Goal: Use online tool/utility: Utilize a website feature to perform a specific function

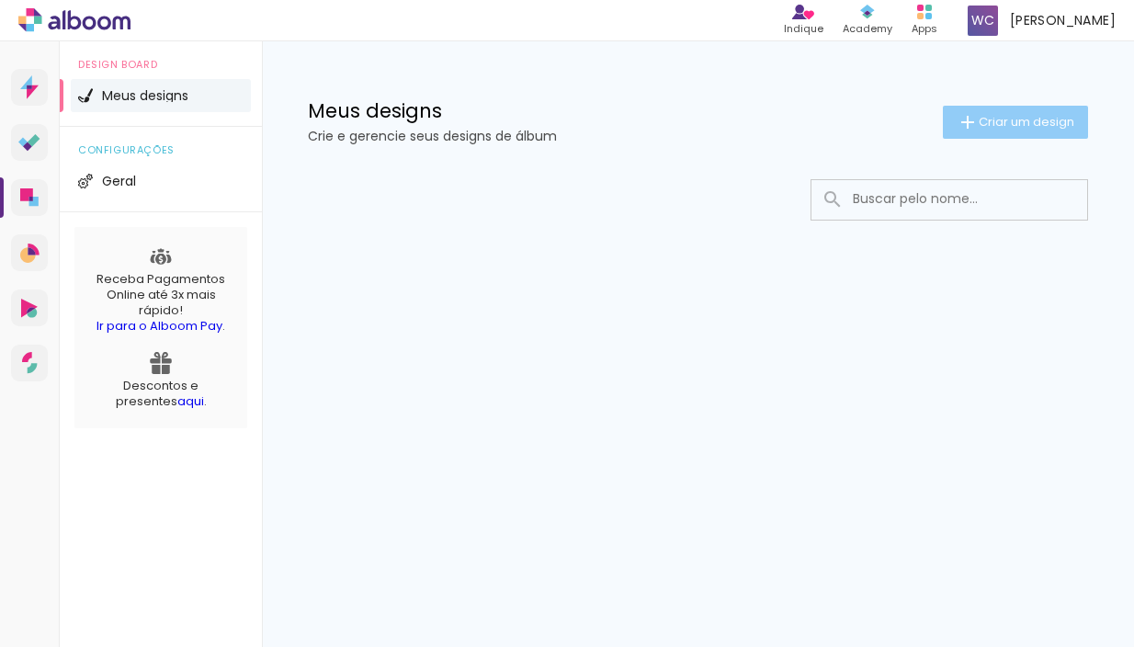
click at [1044, 128] on span "Criar um design" at bounding box center [1027, 122] width 96 height 12
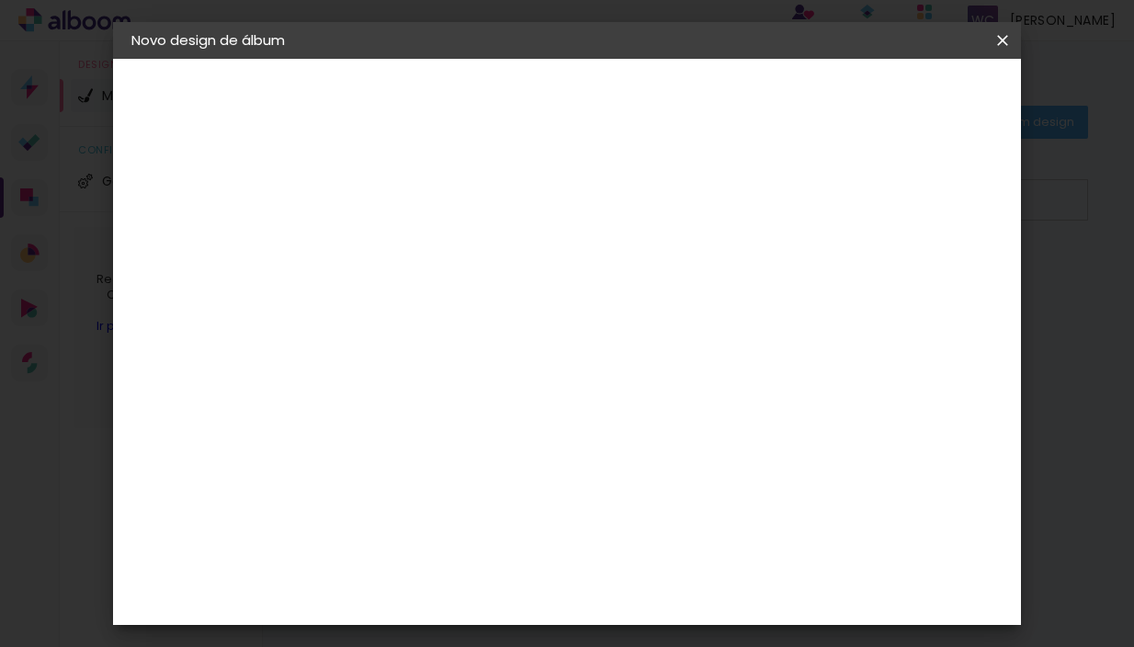
click at [432, 245] on input at bounding box center [432, 246] width 0 height 28
type input "teste"
type paper-input "teste"
click at [0, 0] on iron-pages "Fornecedor Escolhendo fornecedor..." at bounding box center [0, 0] width 0 height 0
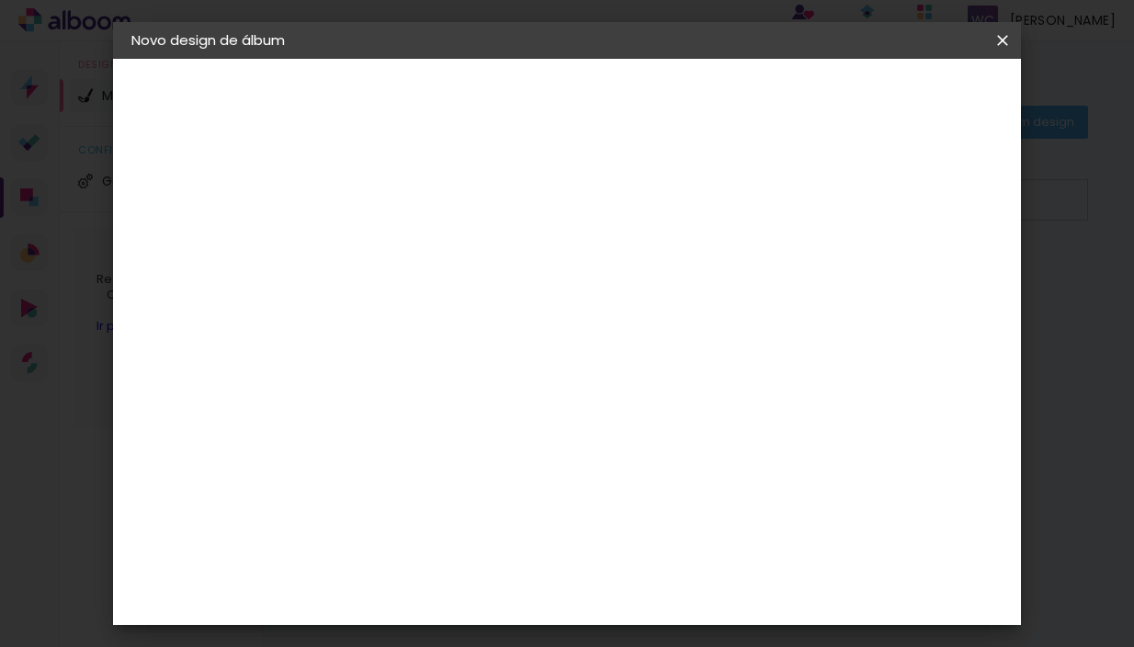
click at [620, 107] on paper-button "Avançar" at bounding box center [575, 97] width 90 height 31
click at [469, 265] on div "C1 Albuns" at bounding box center [444, 279] width 49 height 29
click at [0, 0] on slot "Avançar" at bounding box center [0, 0] width 0 height 0
click at [504, 307] on input "text" at bounding box center [468, 320] width 72 height 28
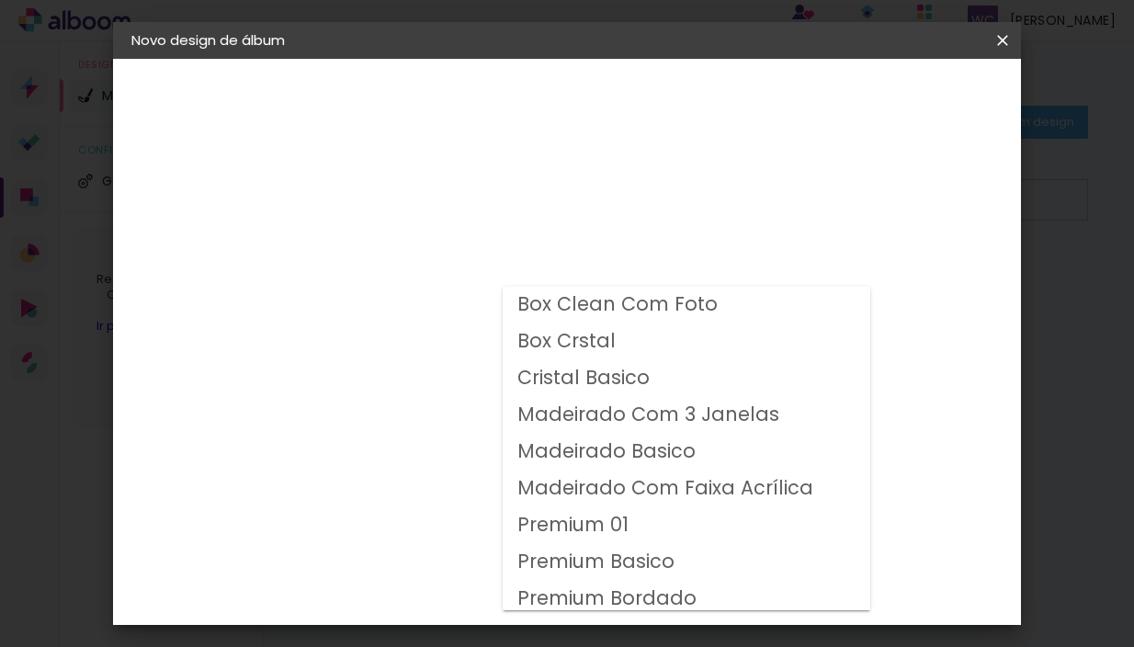
click at [578, 268] on div "Opções disponíveis Box Clean Com Foto Box Crstal Cristal Basico Madeirado Com 3…" at bounding box center [478, 350] width 198 height 344
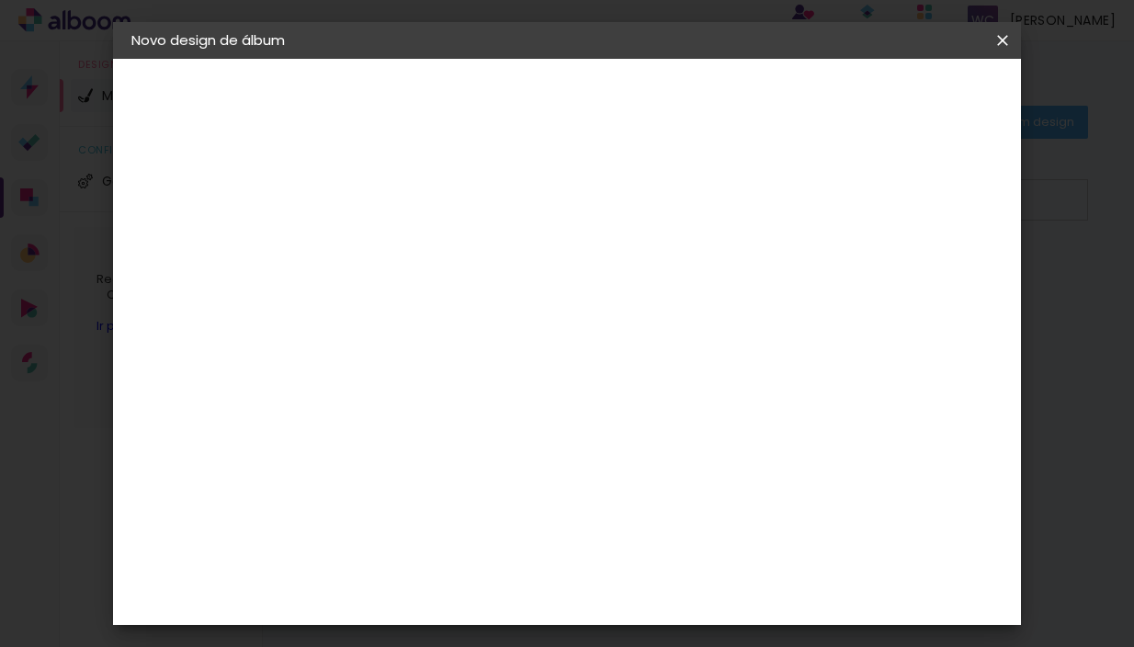
click at [228, 236] on paper-button "C1 Albuns" at bounding box center [231, 227] width 201 height 37
click at [469, 473] on div "C1 Albuns" at bounding box center [444, 487] width 49 height 29
click at [0, 0] on slot "Avançar" at bounding box center [0, 0] width 0 height 0
click at [504, 313] on input "text" at bounding box center [468, 320] width 72 height 28
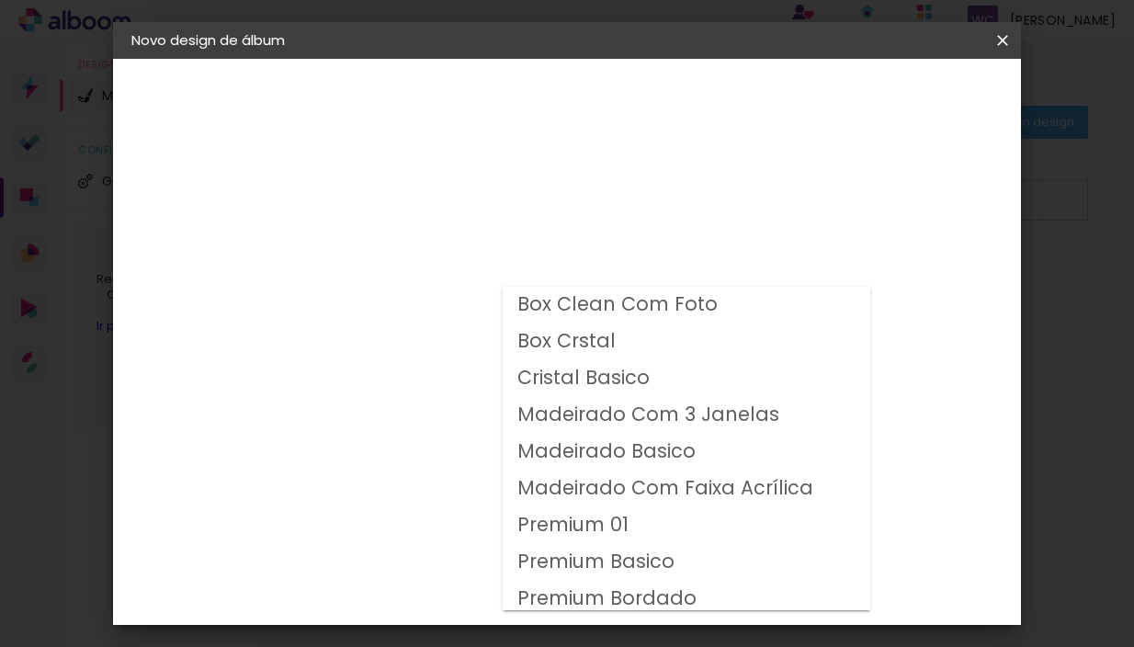
click at [687, 283] on div at bounding box center [687, 438] width 368 height 323
click at [578, 298] on div "Opções disponíveis Box Clean Com Foto Box Crstal Cristal Basico Madeirado Com 3…" at bounding box center [478, 350] width 198 height 344
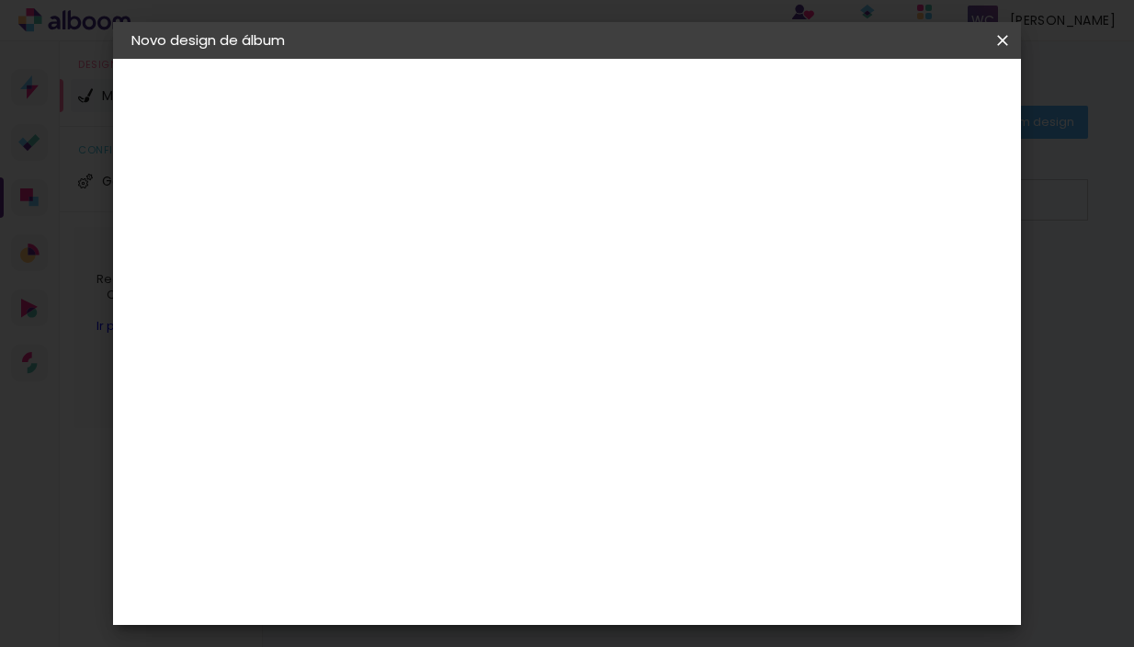
click at [532, 298] on paper-input-container "Linha" at bounding box center [478, 321] width 107 height 47
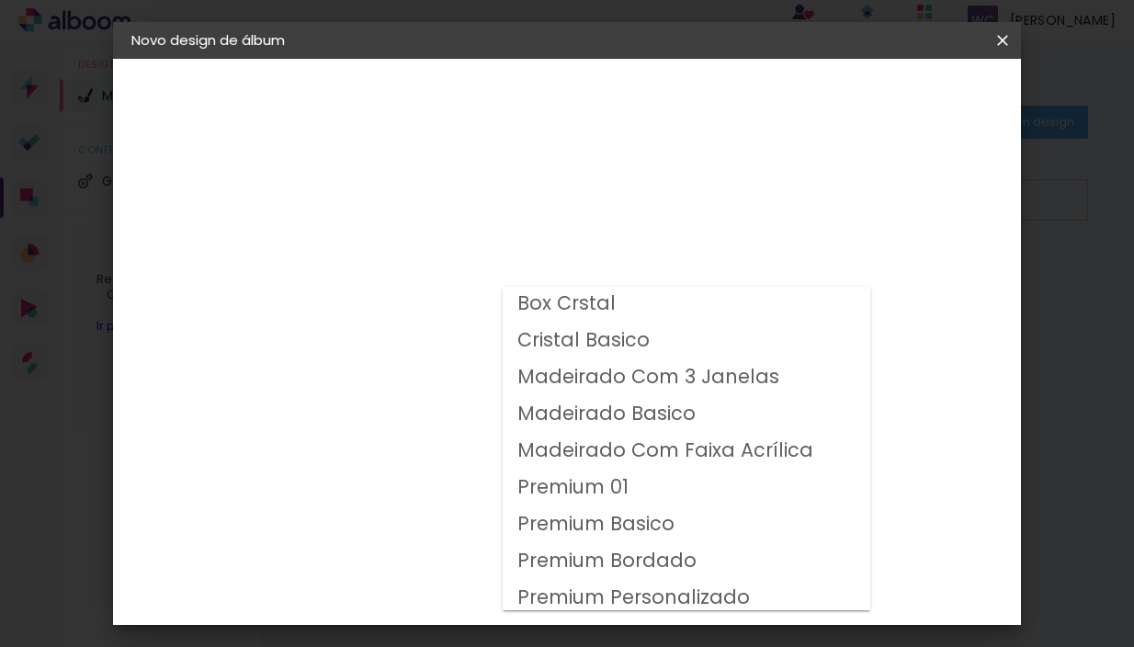
scroll to position [81, 0]
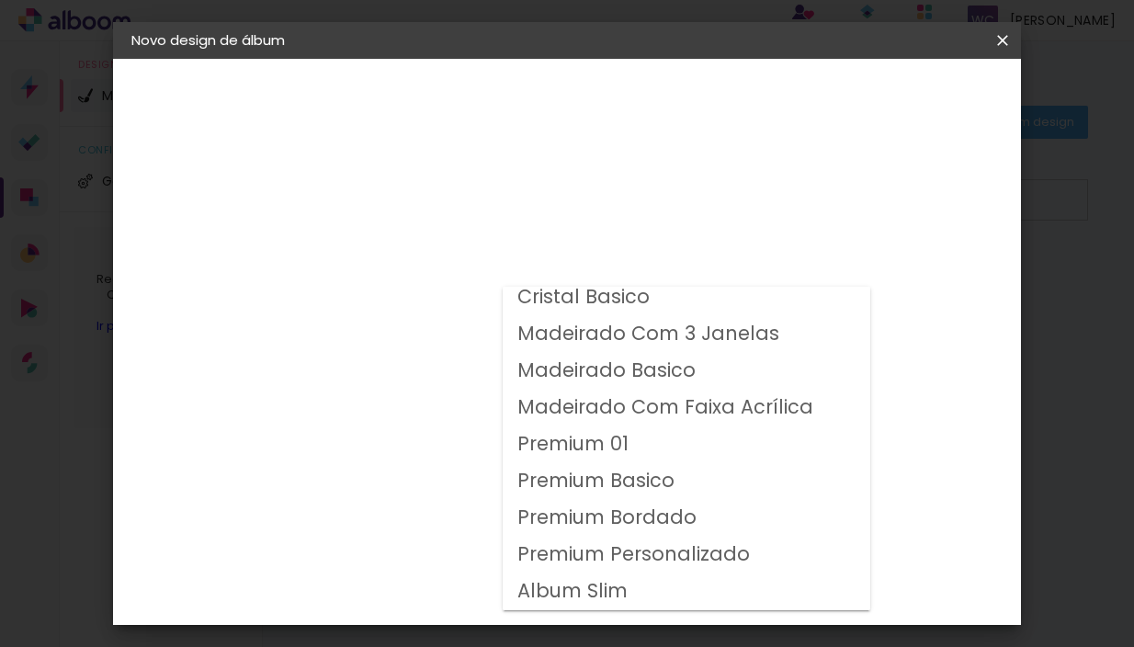
click at [647, 591] on paper-item "Album Slim" at bounding box center [687, 591] width 368 height 37
type input "Album Slim"
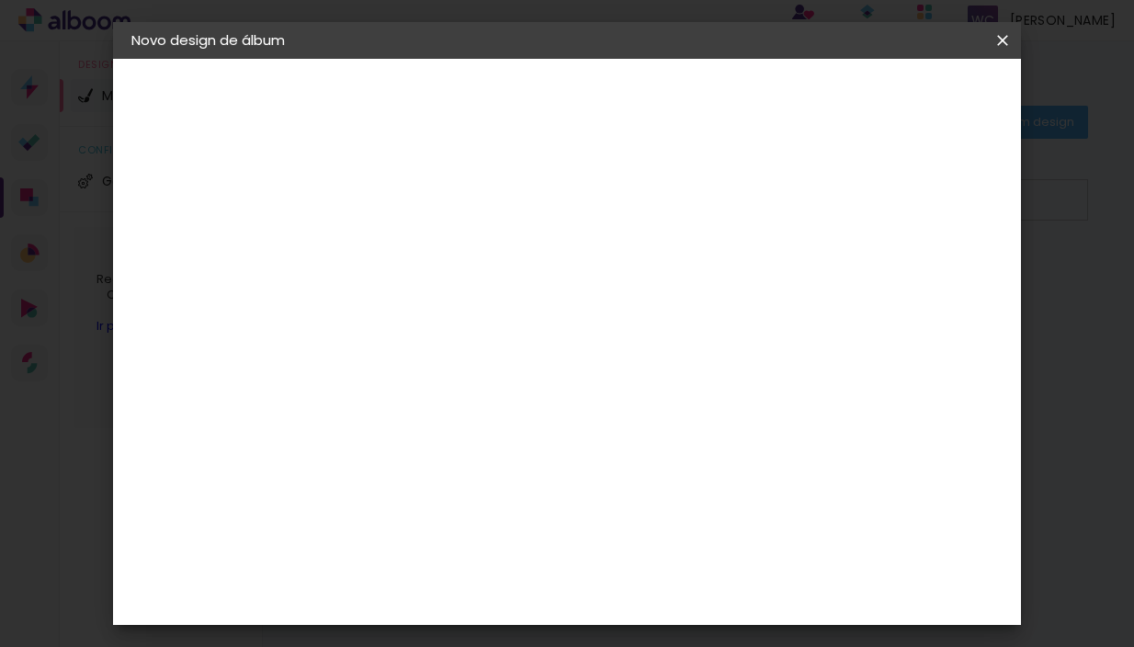
scroll to position [146, 0]
click at [556, 392] on span "25 × 30" at bounding box center [512, 411] width 85 height 38
click at [0, 0] on slot "Avançar" at bounding box center [0, 0] width 0 height 0
click at [0, 0] on slot "Mostrar sangria" at bounding box center [0, 0] width 0 height 0
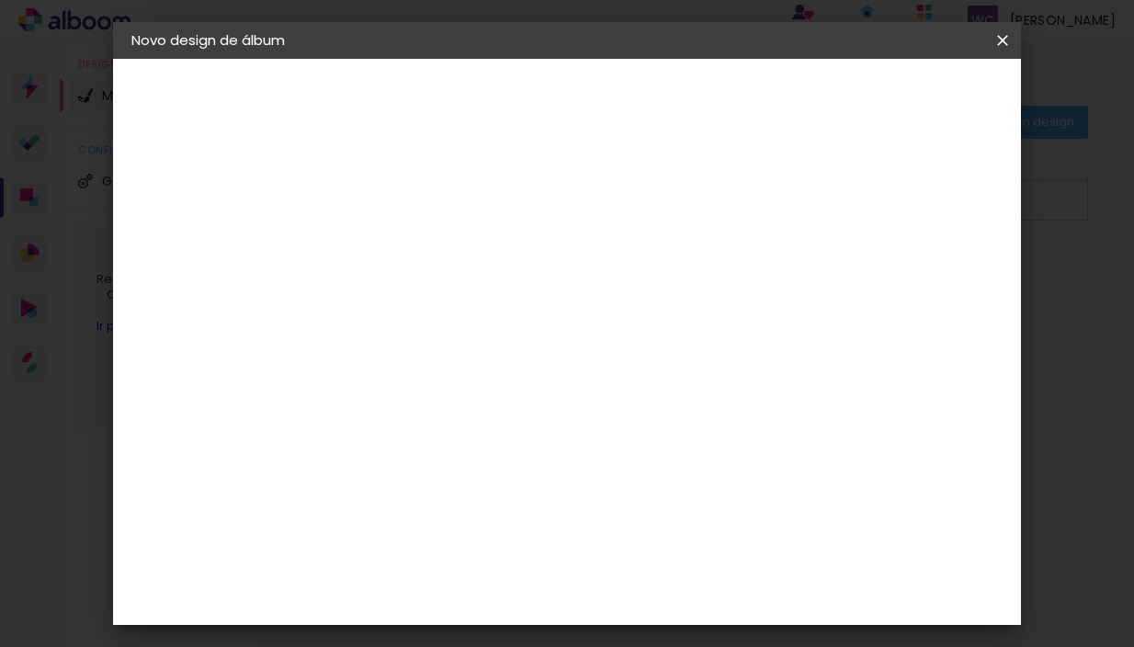
type paper-checkbox "on"
click at [0, 0] on slot "Mostrar sangria" at bounding box center [0, 0] width 0 height 0
click at [900, 93] on span "Iniciar design" at bounding box center [859, 97] width 84 height 13
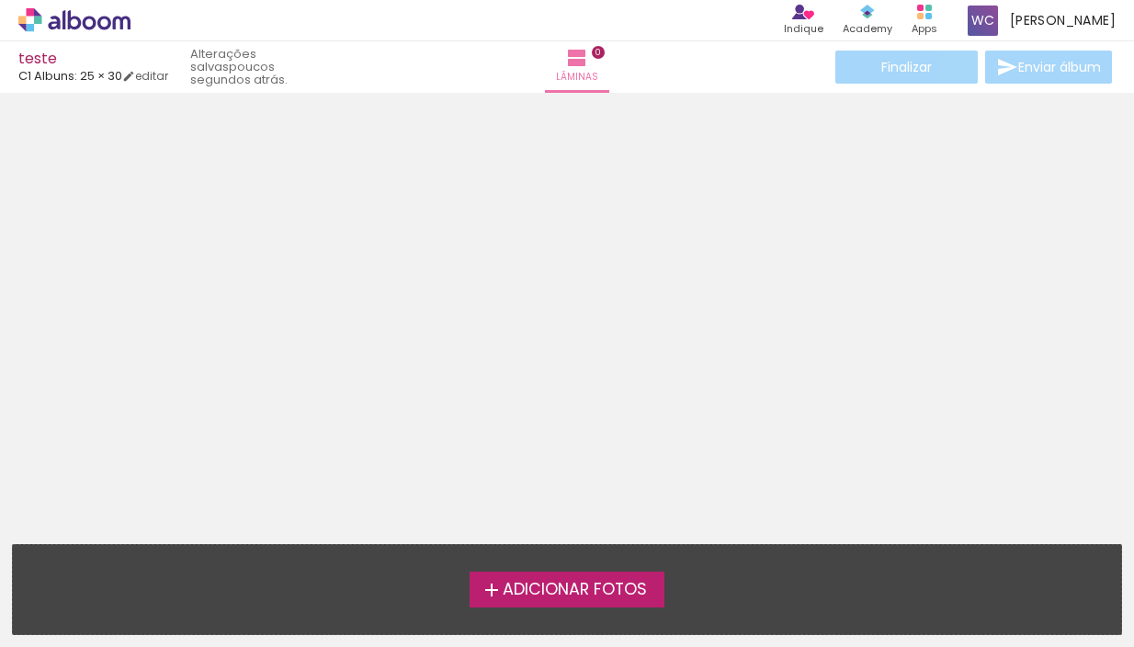
click at [552, 598] on span "Adicionar Fotos" at bounding box center [575, 590] width 144 height 17
click at [0, 0] on input "file" at bounding box center [0, 0] width 0 height 0
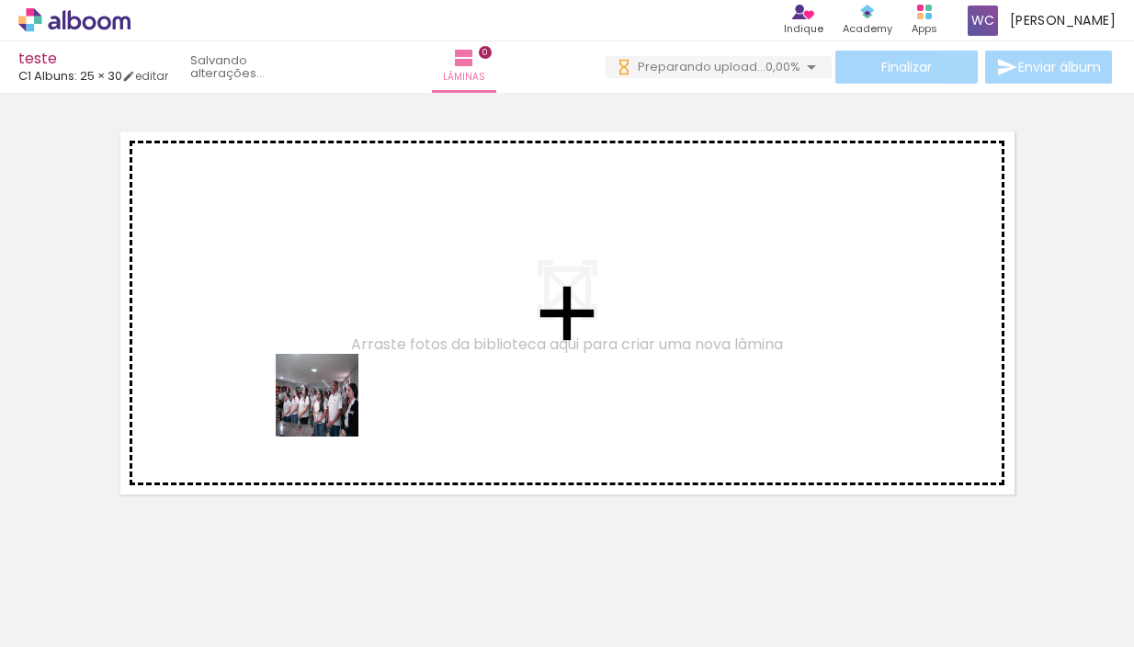
drag, startPoint x: 185, startPoint y: 584, endPoint x: 345, endPoint y: 424, distance: 226.7
click at [333, 396] on quentale-workspace at bounding box center [567, 323] width 1134 height 647
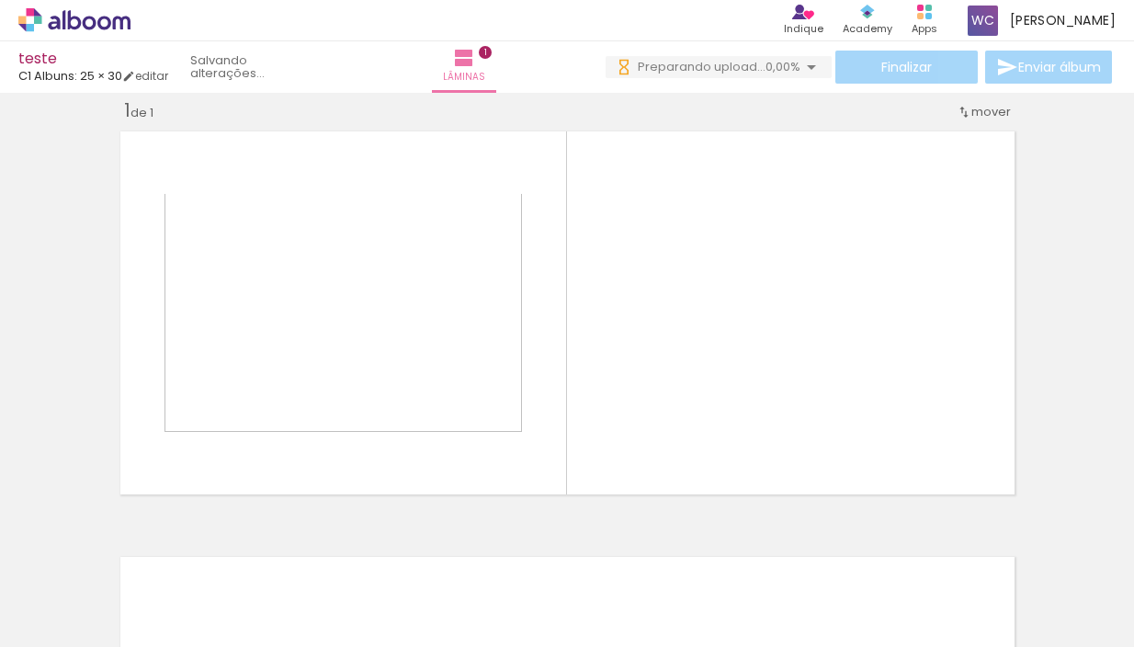
scroll to position [23, 0]
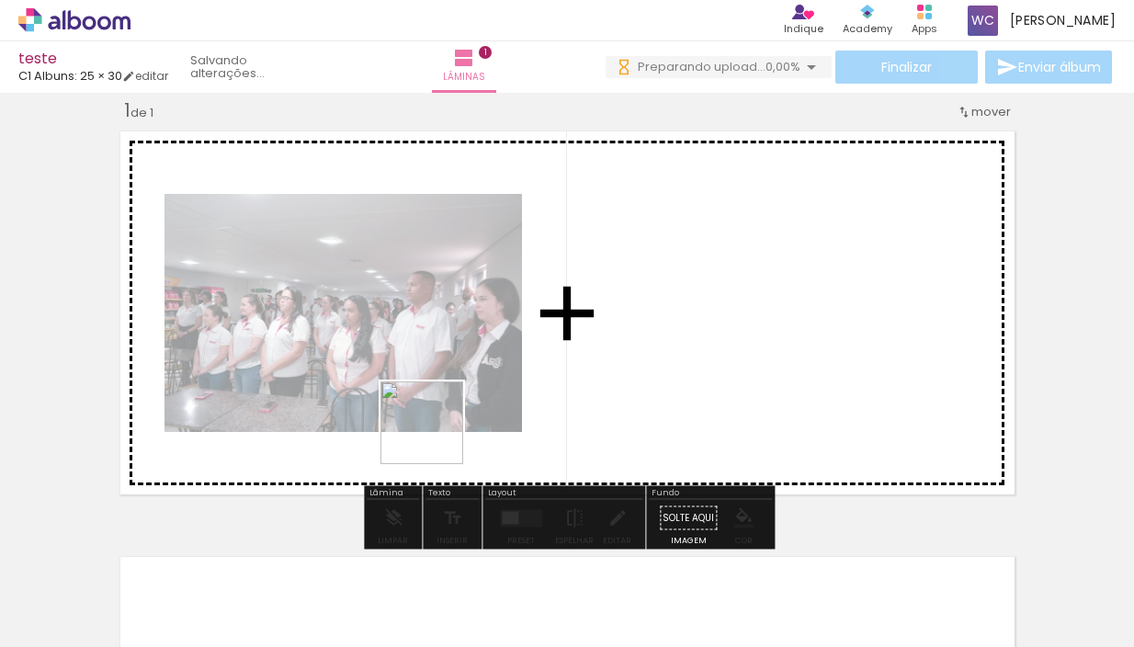
click at [611, 309] on quentale-workspace at bounding box center [567, 323] width 1134 height 647
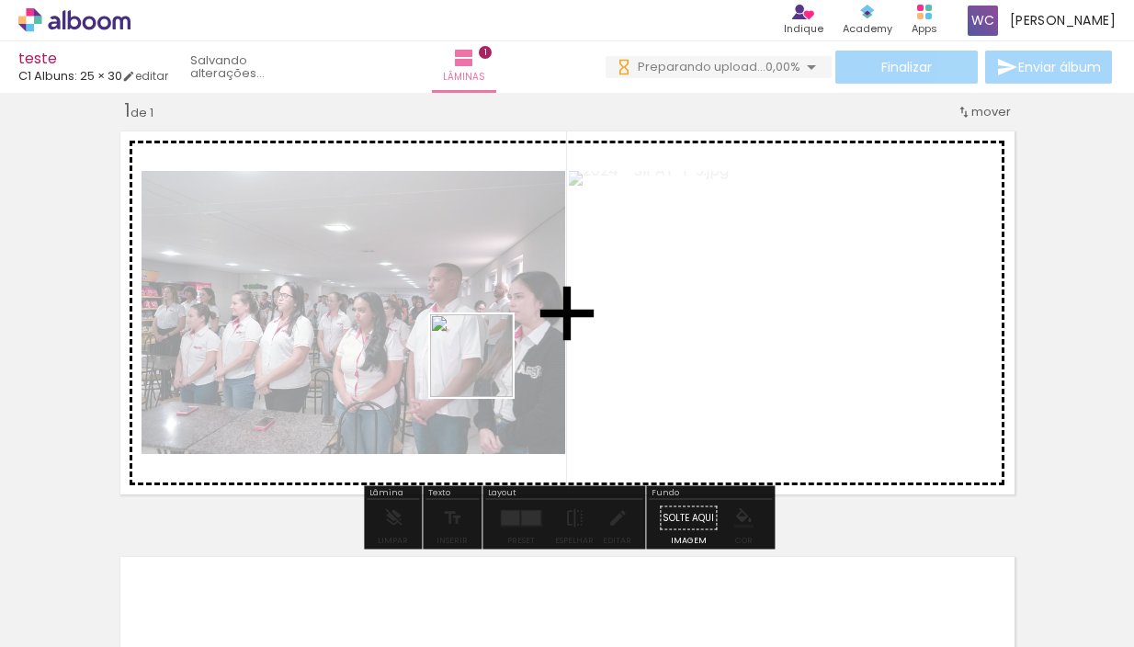
drag, startPoint x: 401, startPoint y: 588, endPoint x: 508, endPoint y: 379, distance: 234.6
click at [494, 341] on quentale-workspace at bounding box center [567, 323] width 1134 height 647
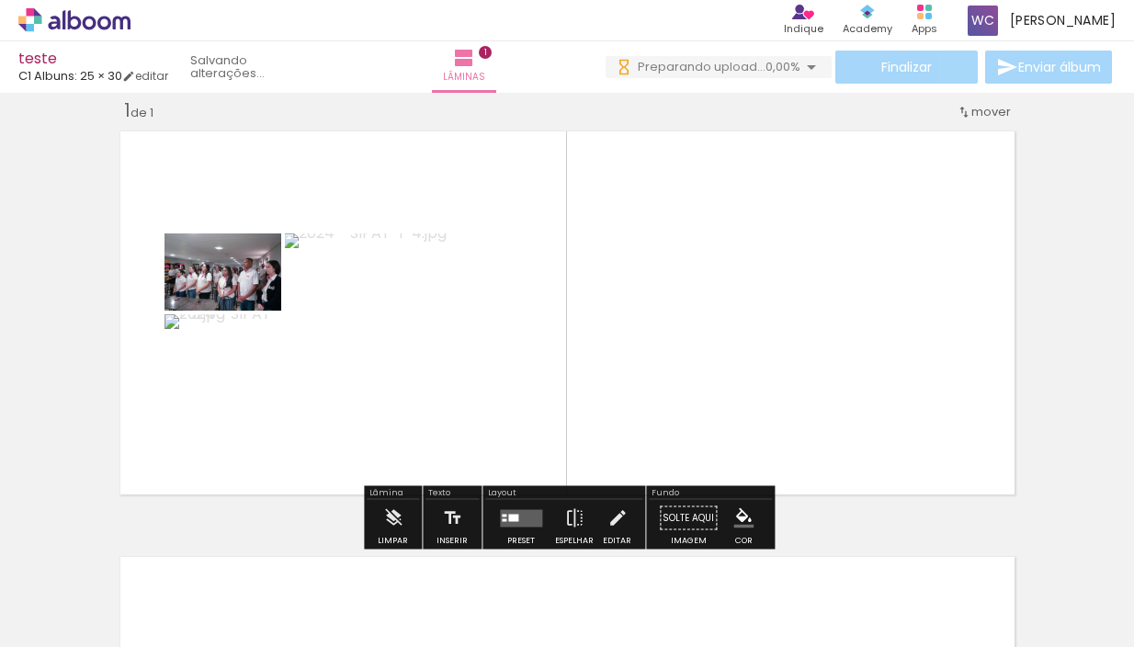
scroll to position [0, 0]
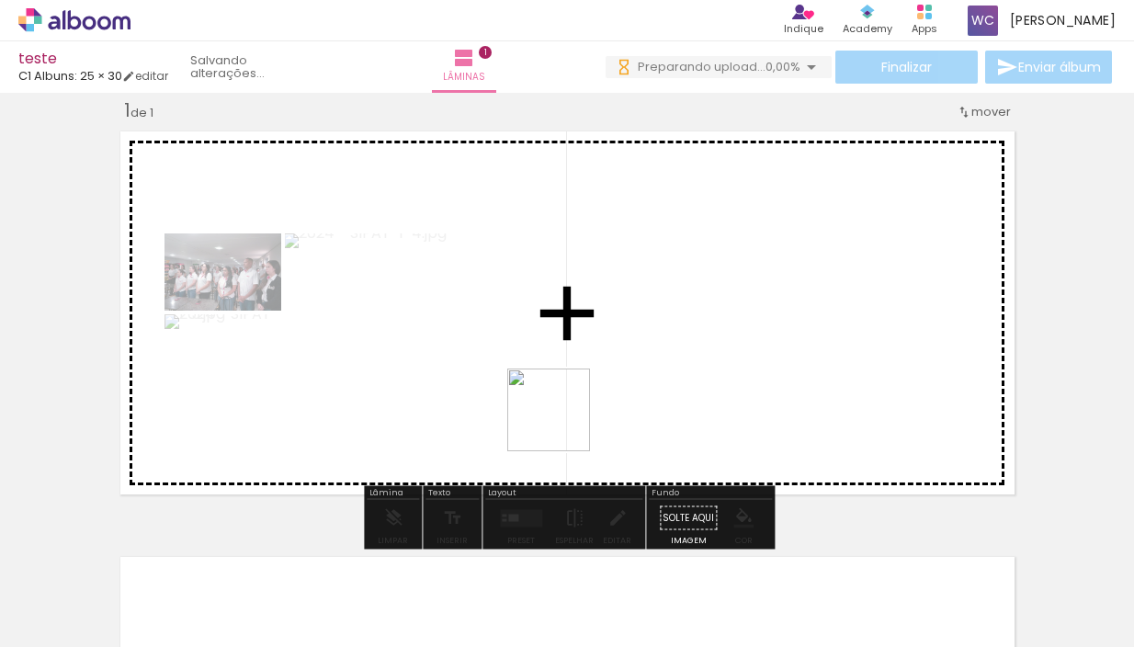
drag, startPoint x: 497, startPoint y: 600, endPoint x: 579, endPoint y: 356, distance: 257.7
click at [579, 347] on quentale-workspace at bounding box center [567, 323] width 1134 height 647
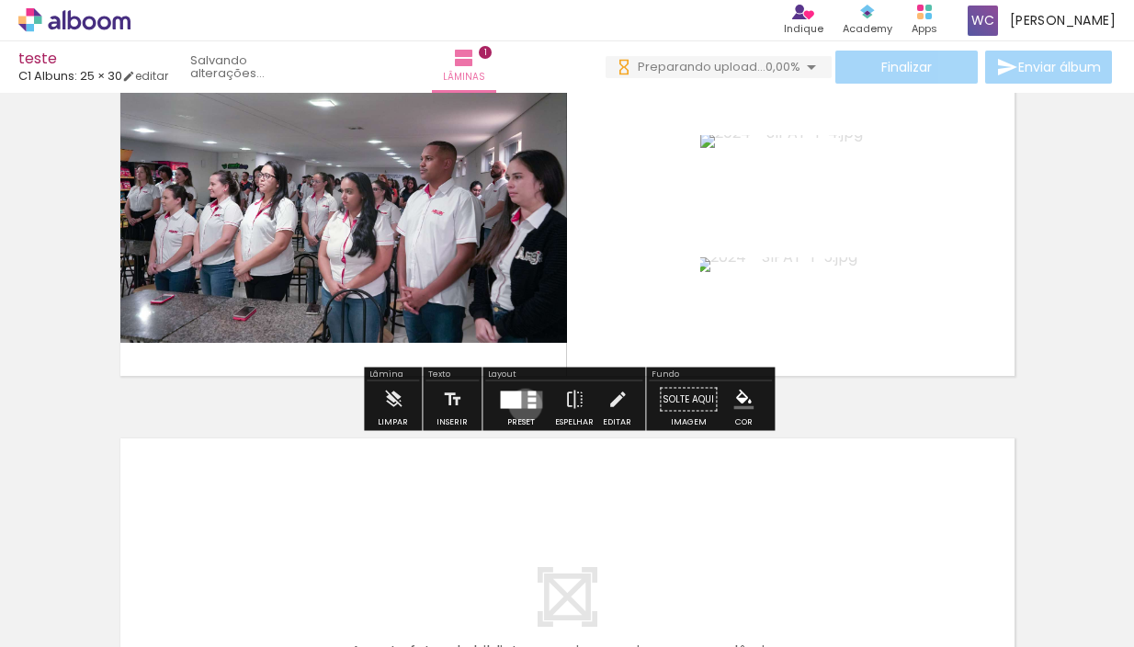
click at [521, 401] on quentale-layouter at bounding box center [521, 398] width 42 height 17
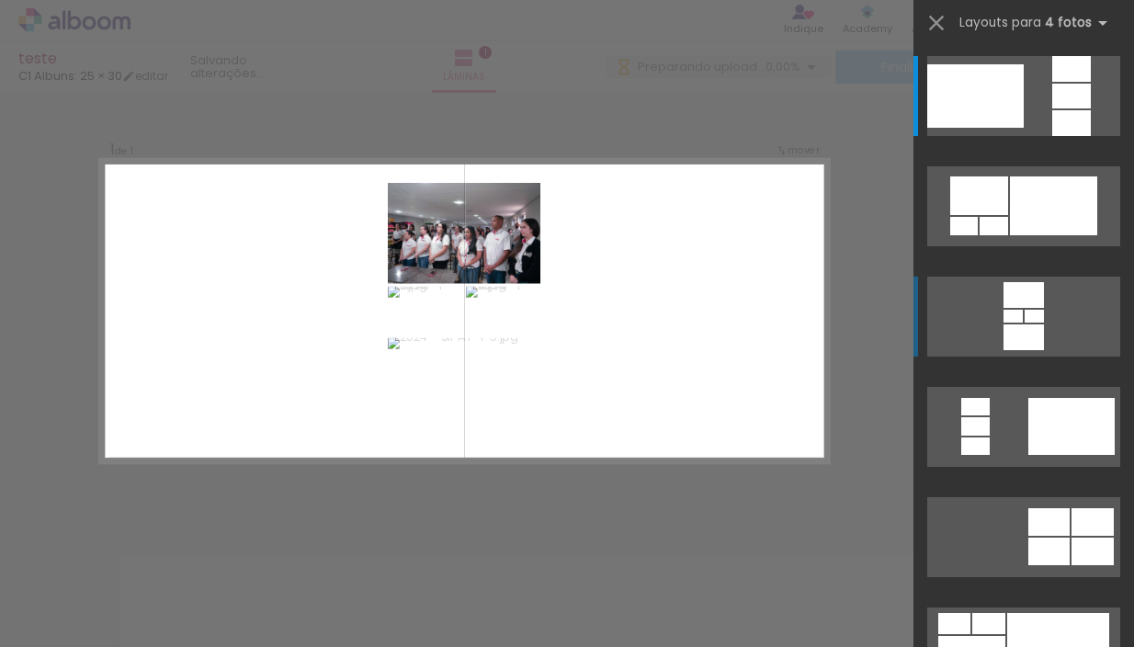
scroll to position [24, 0]
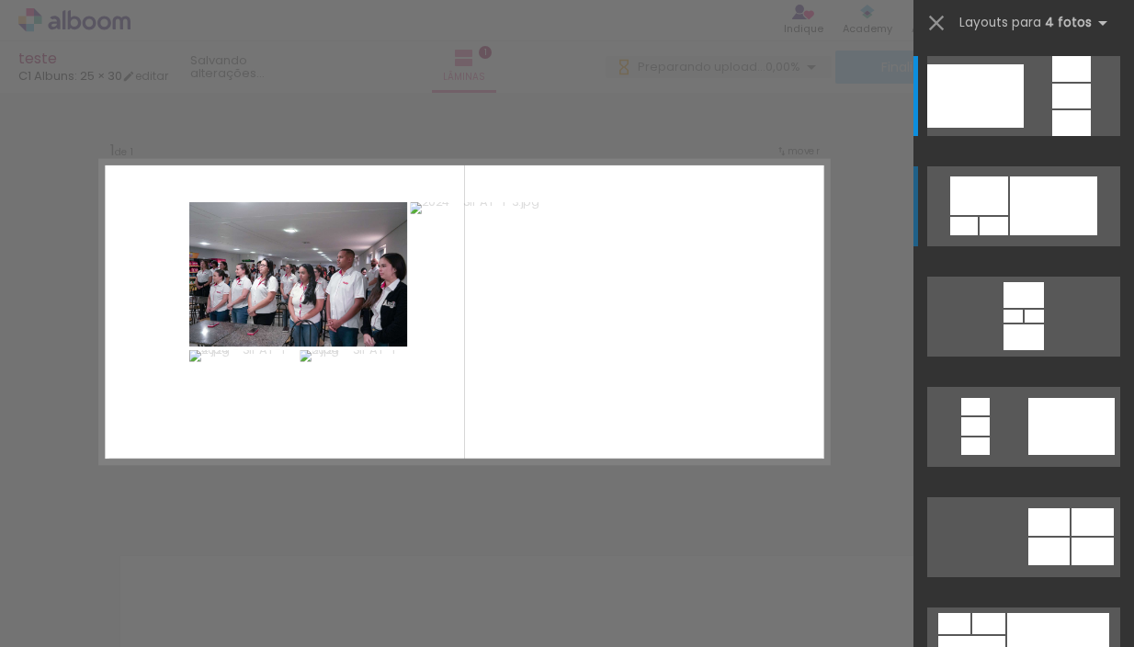
click at [1032, 189] on div at bounding box center [1053, 205] width 87 height 59
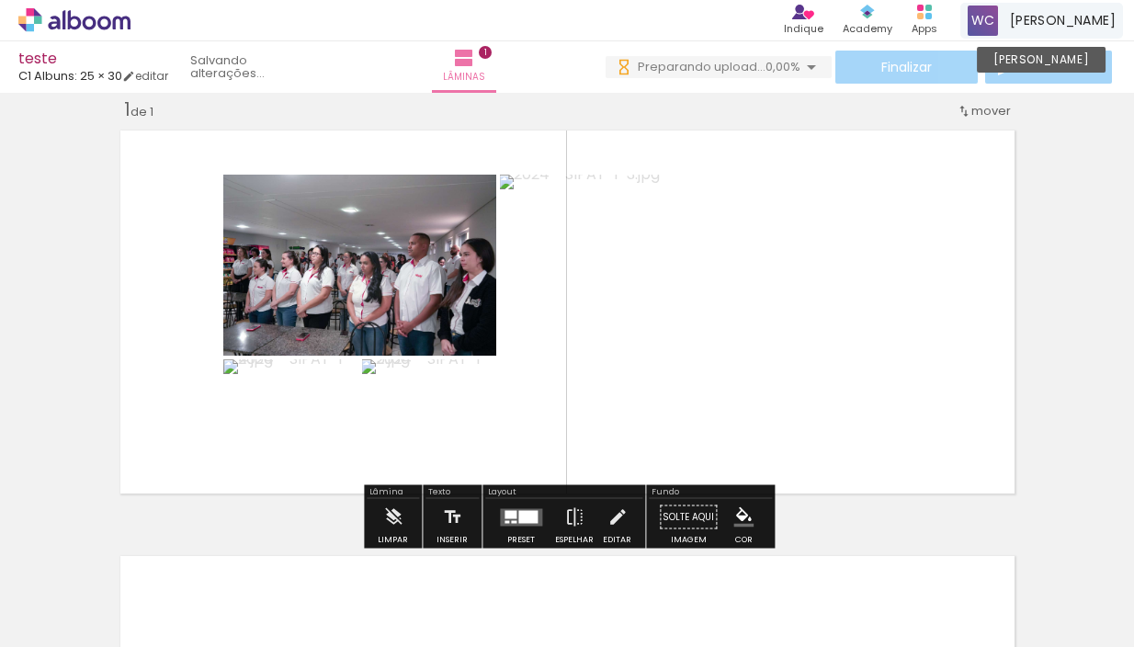
click at [1082, 14] on span "[PERSON_NAME]" at bounding box center [1063, 20] width 106 height 19
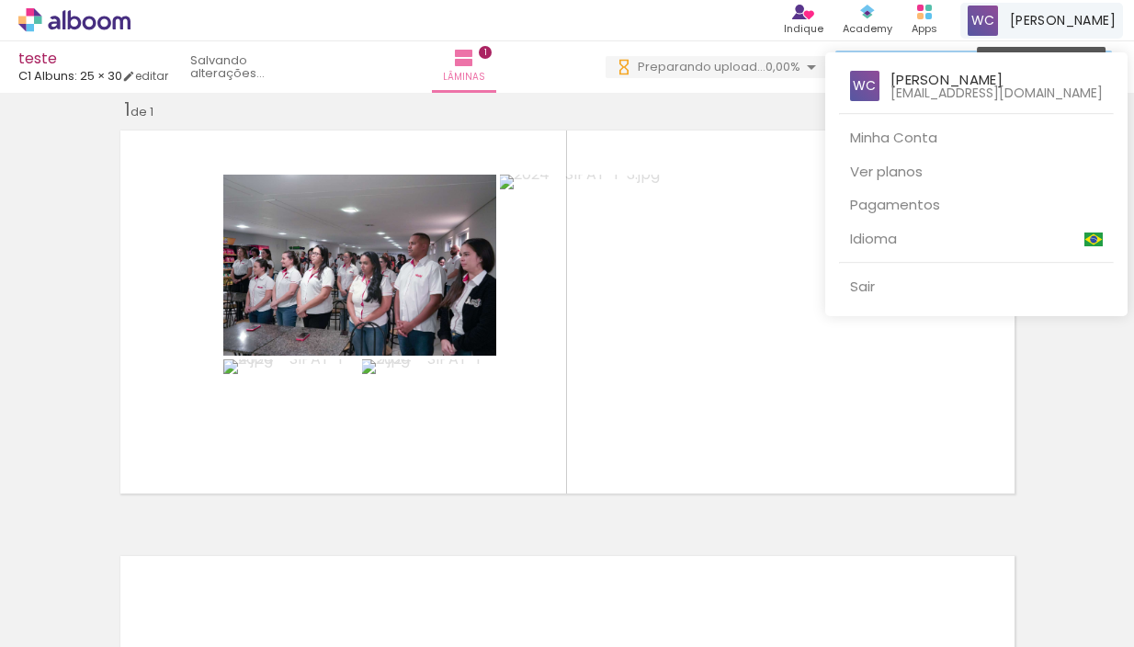
click at [1083, 16] on div at bounding box center [567, 323] width 1134 height 647
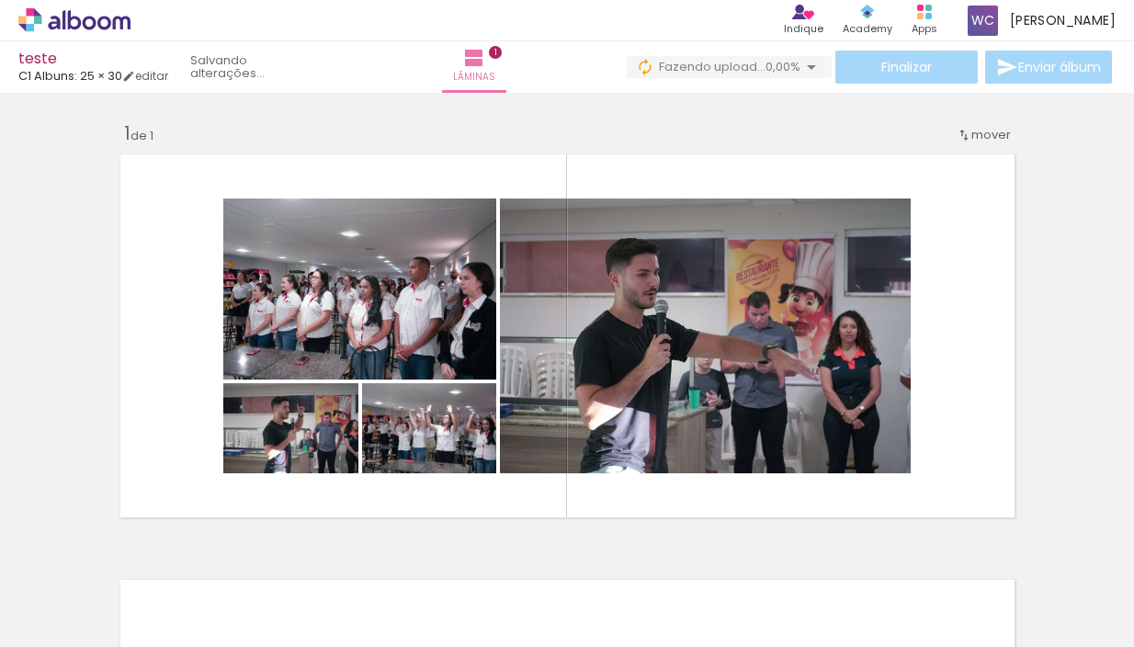
scroll to position [0, 4991]
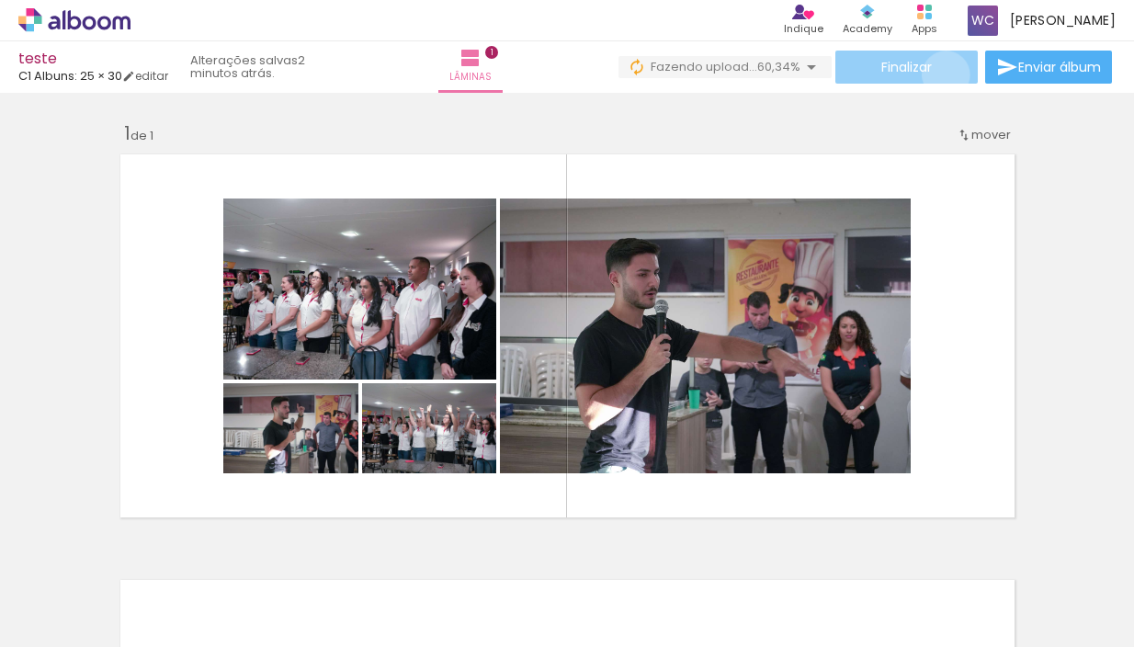
click at [939, 74] on paper-button "Finalizar" at bounding box center [906, 67] width 142 height 33
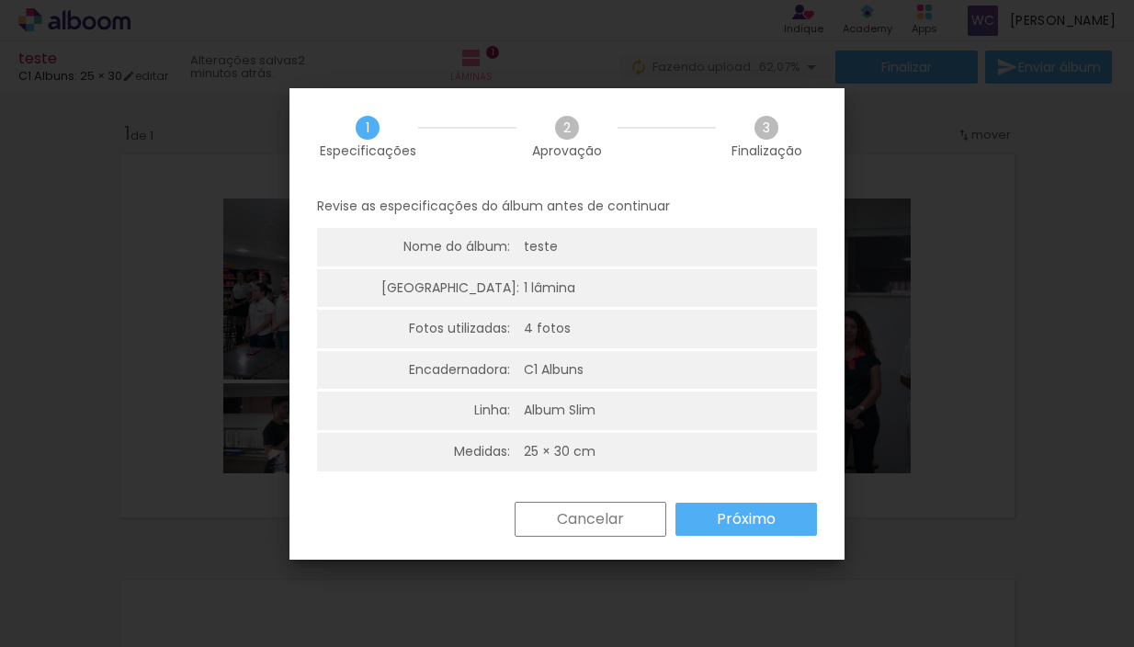
click at [555, 244] on div "teste" at bounding box center [616, 247] width 184 height 18
click at [572, 293] on div "1 lâmina" at bounding box center [549, 288] width 51 height 18
click at [779, 518] on paper-button "Próximo" at bounding box center [745, 519] width 141 height 33
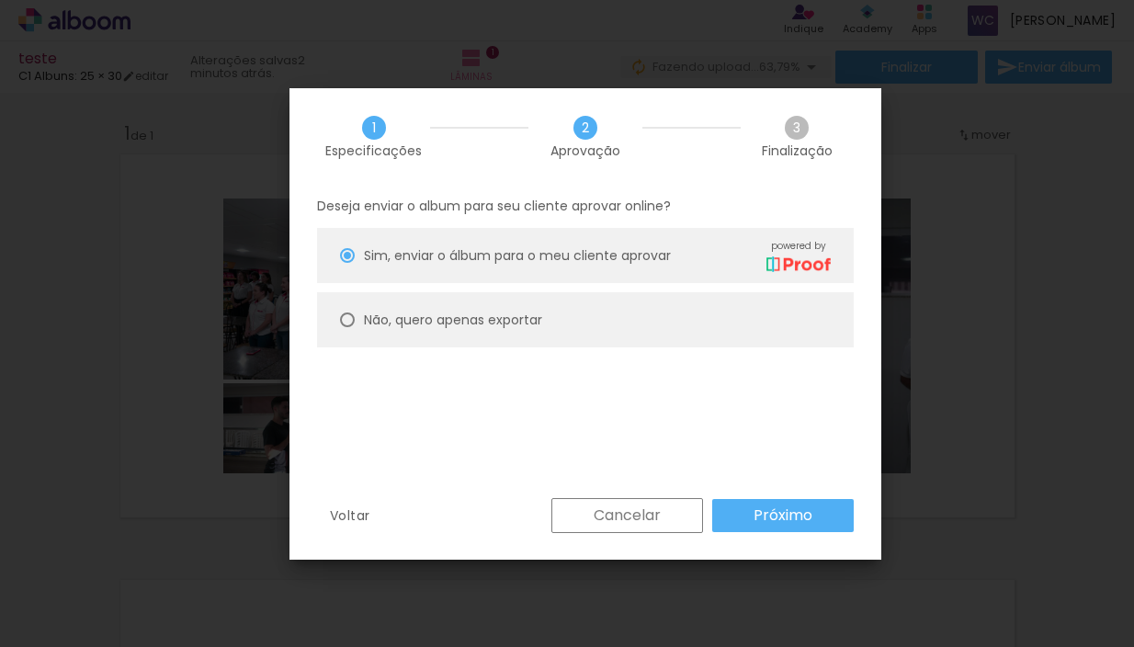
click at [580, 320] on paper-radio-button "Não, quero apenas exportar" at bounding box center [585, 319] width 537 height 55
type paper-radio-button "on"
click at [0, 0] on slot "Próximo" at bounding box center [0, 0] width 0 height 0
type input "Alta, 300 DPI"
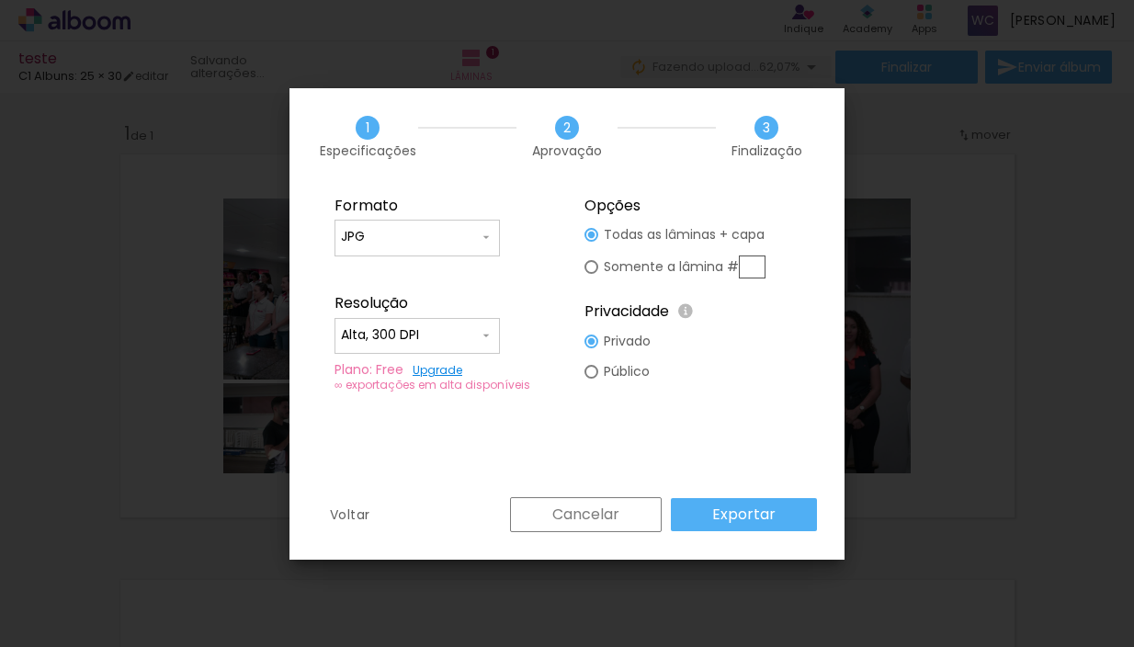
click at [0, 0] on slot "Exportar" at bounding box center [0, 0] width 0 height 0
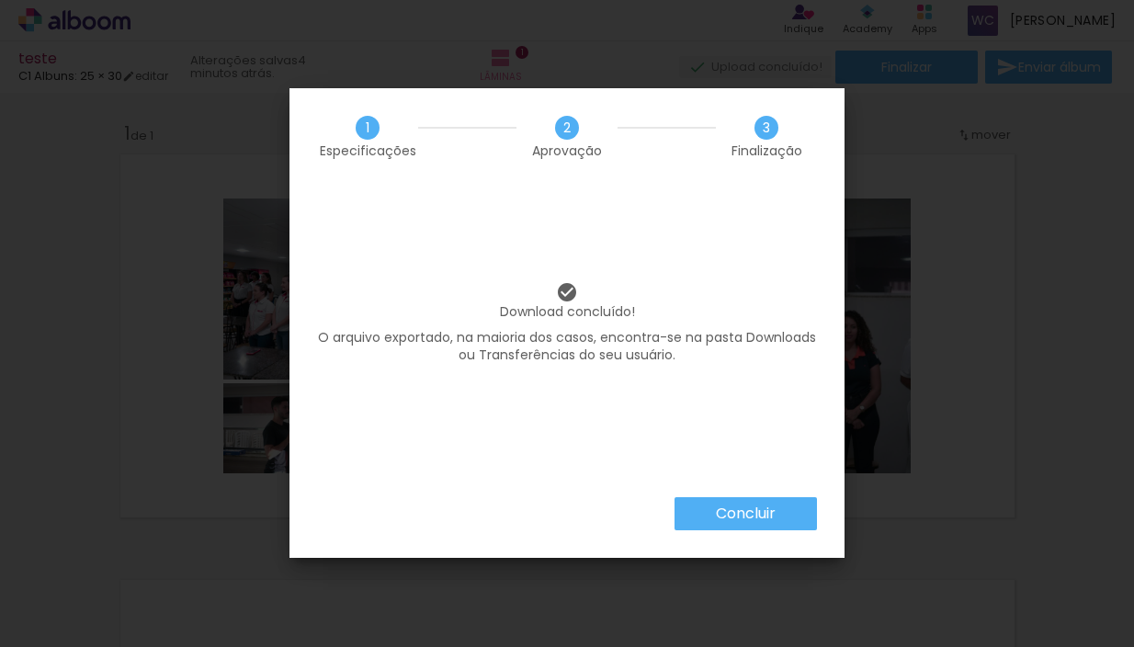
click at [0, 0] on slot "Concluir" at bounding box center [0, 0] width 0 height 0
